Goal: Transaction & Acquisition: Purchase product/service

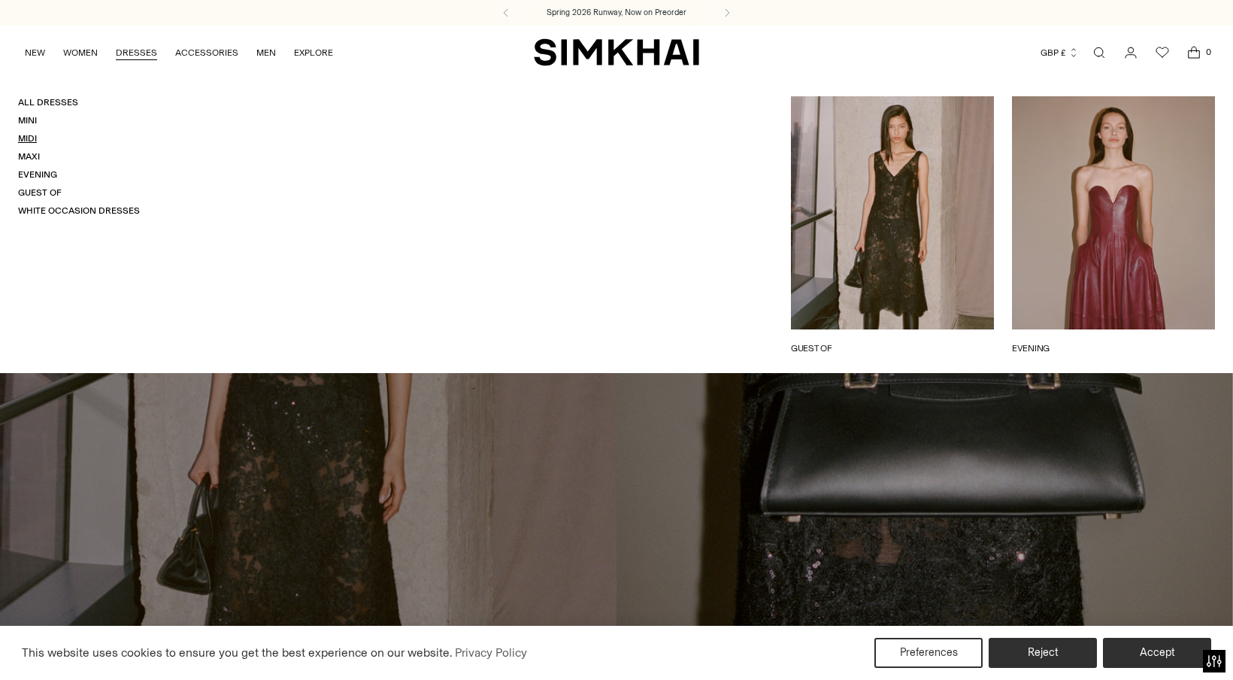
click at [30, 135] on link "Midi" at bounding box center [27, 138] width 19 height 11
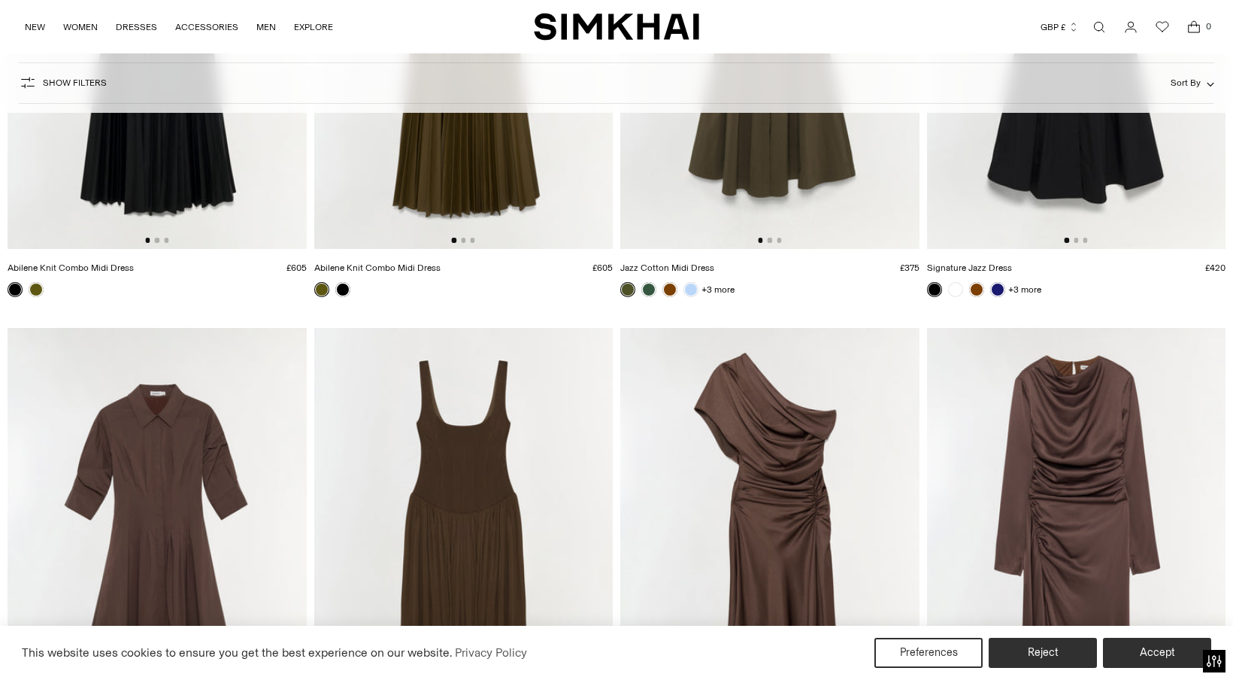
scroll to position [4096, 0]
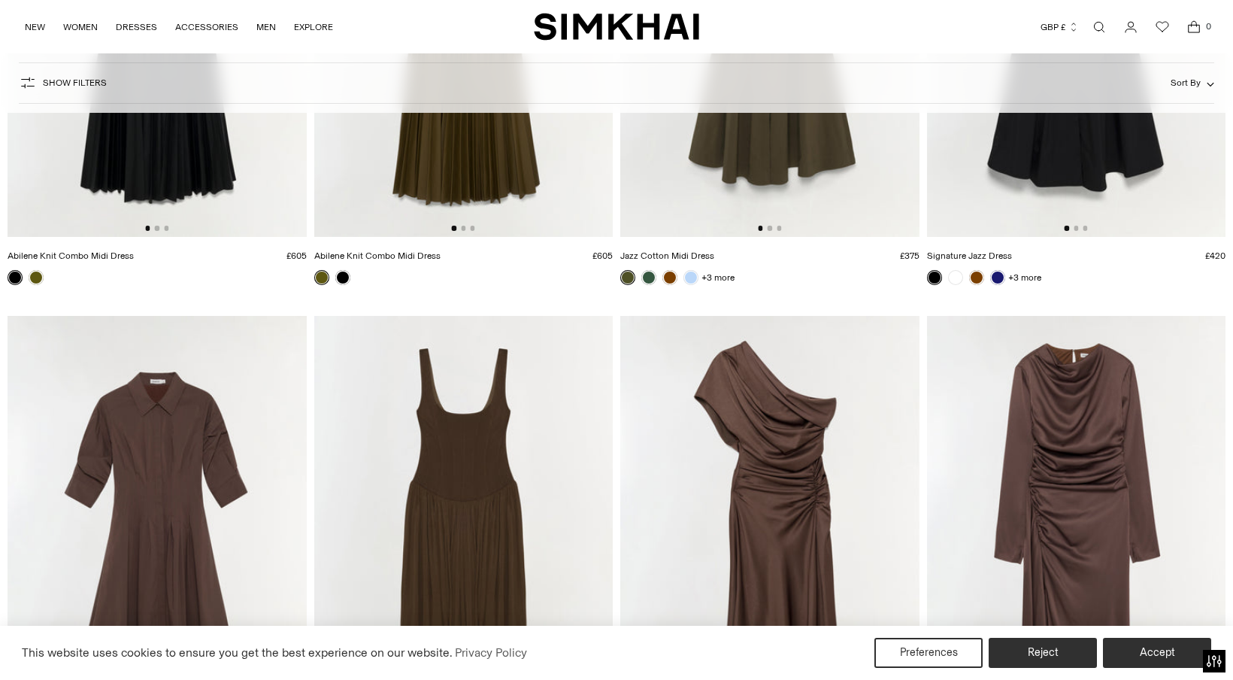
click at [78, 84] on span "Show Filters" at bounding box center [75, 82] width 64 height 11
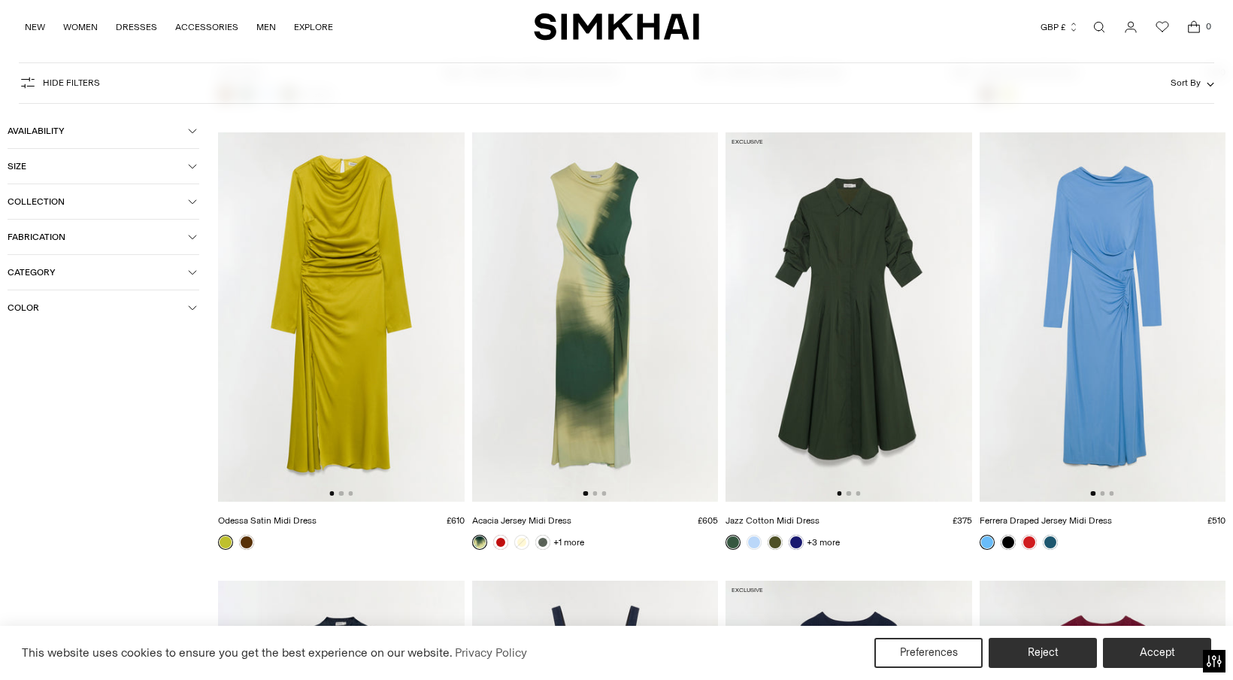
click at [191, 304] on icon "button" at bounding box center [192, 307] width 9 height 9
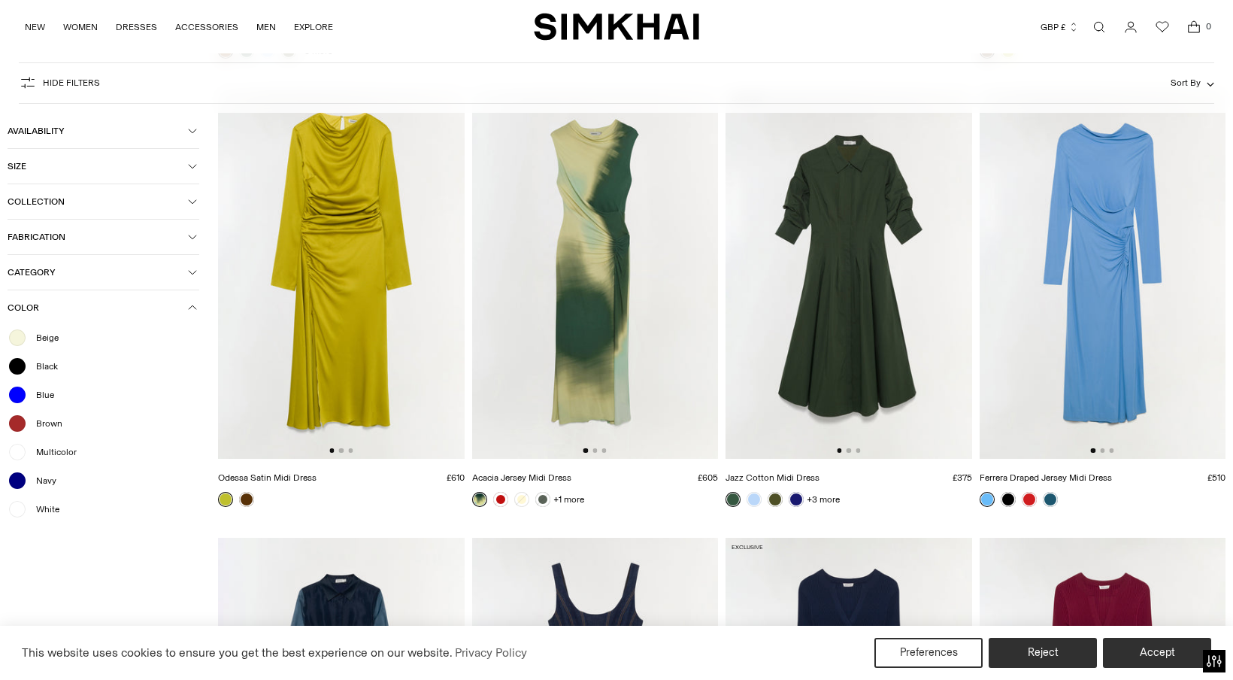
click at [40, 510] on span "White" at bounding box center [43, 509] width 32 height 14
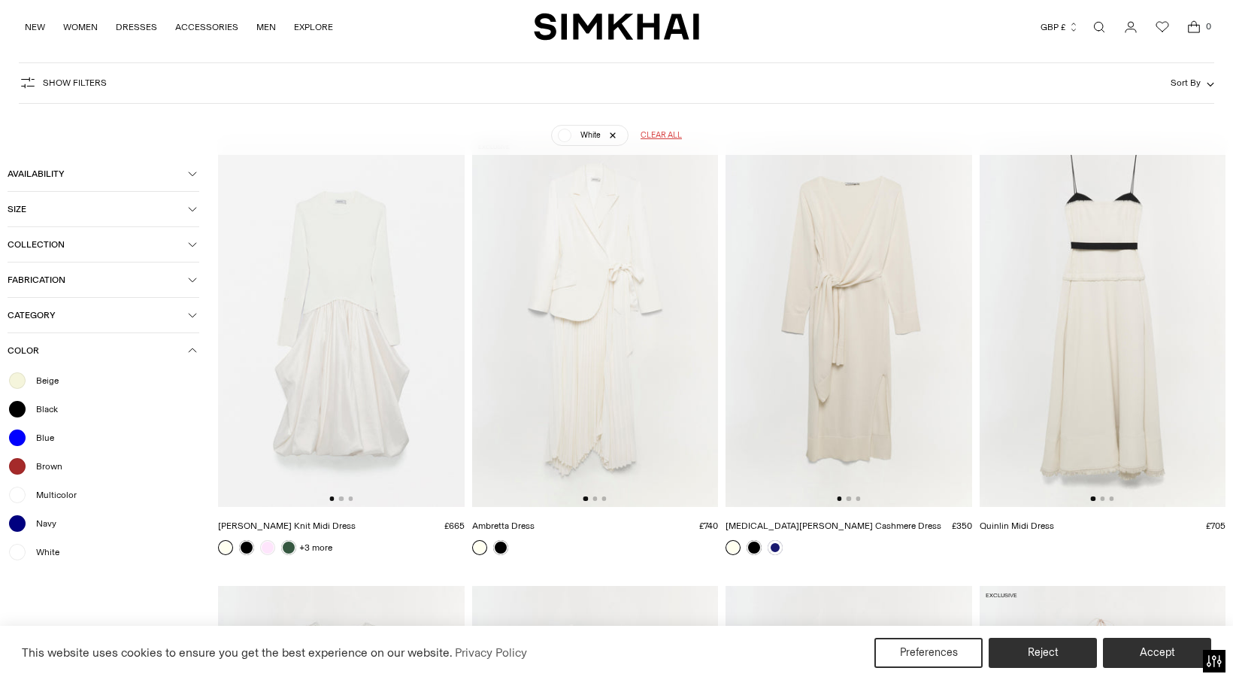
scroll to position [114, 0]
click at [1054, 257] on img at bounding box center [1102, 322] width 247 height 369
